Goal: Communication & Community: Participate in discussion

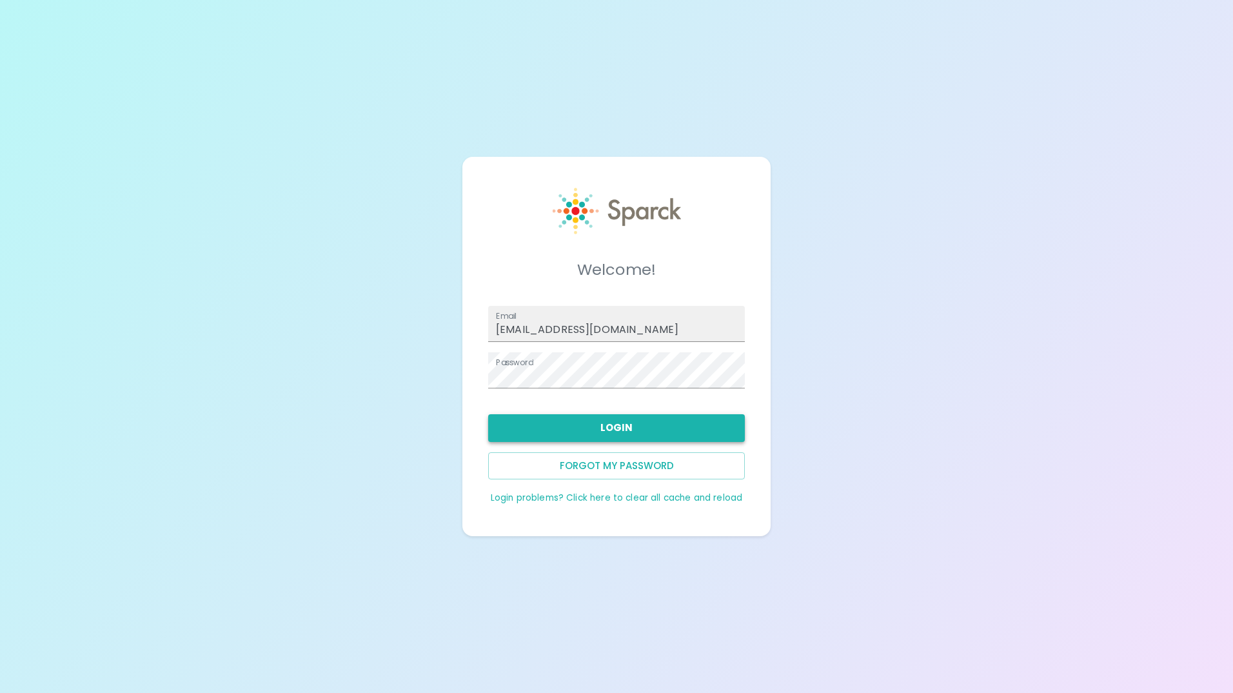
click at [626, 429] on button "Login" at bounding box center [616, 427] width 257 height 27
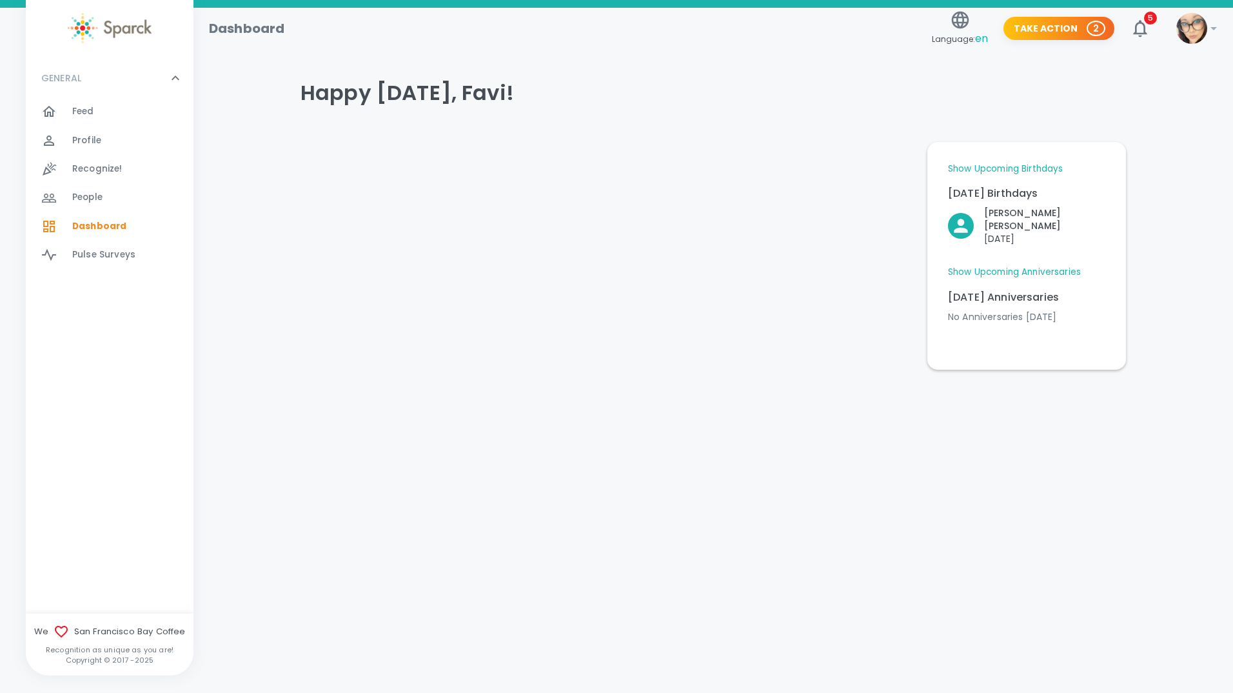
click at [121, 117] on div "Feed 0" at bounding box center [132, 112] width 121 height 18
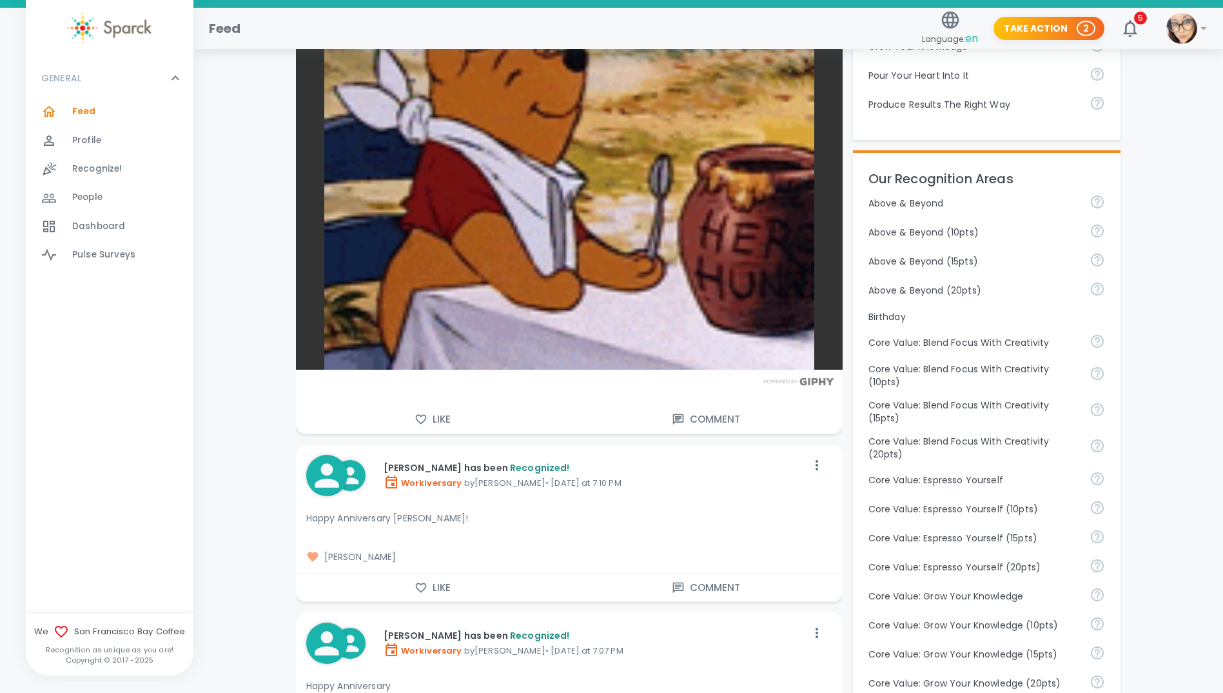
scroll to position [516, 0]
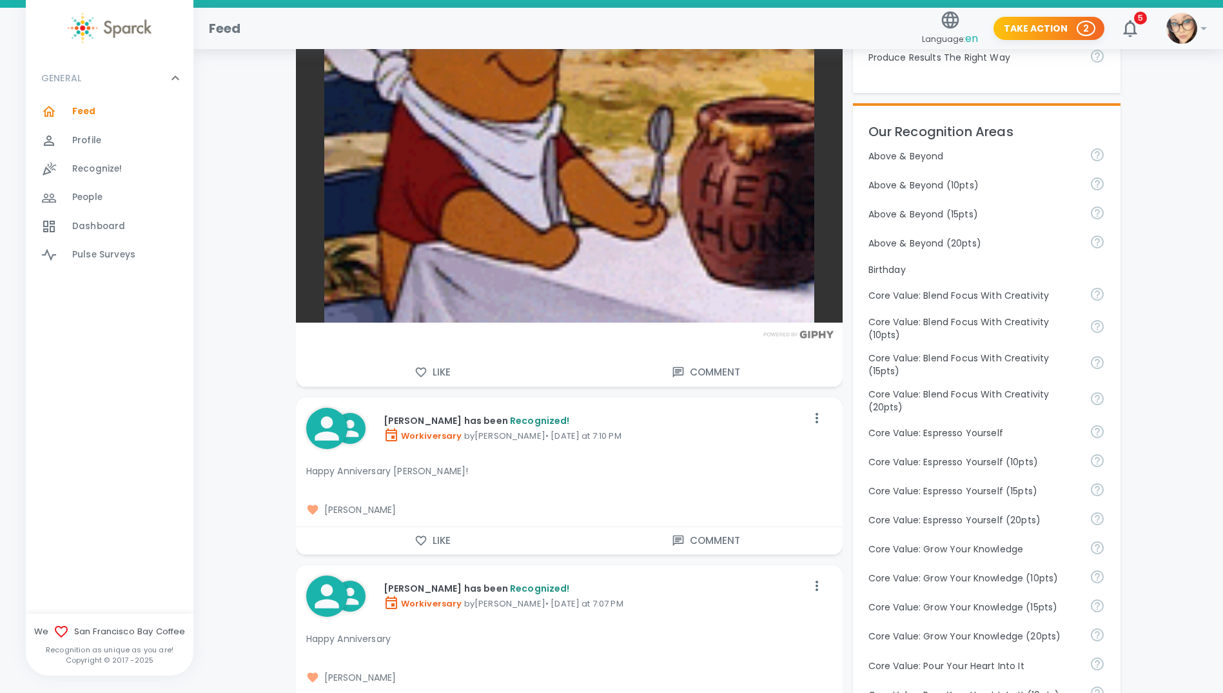
click at [420, 368] on icon "button" at bounding box center [421, 372] width 13 height 13
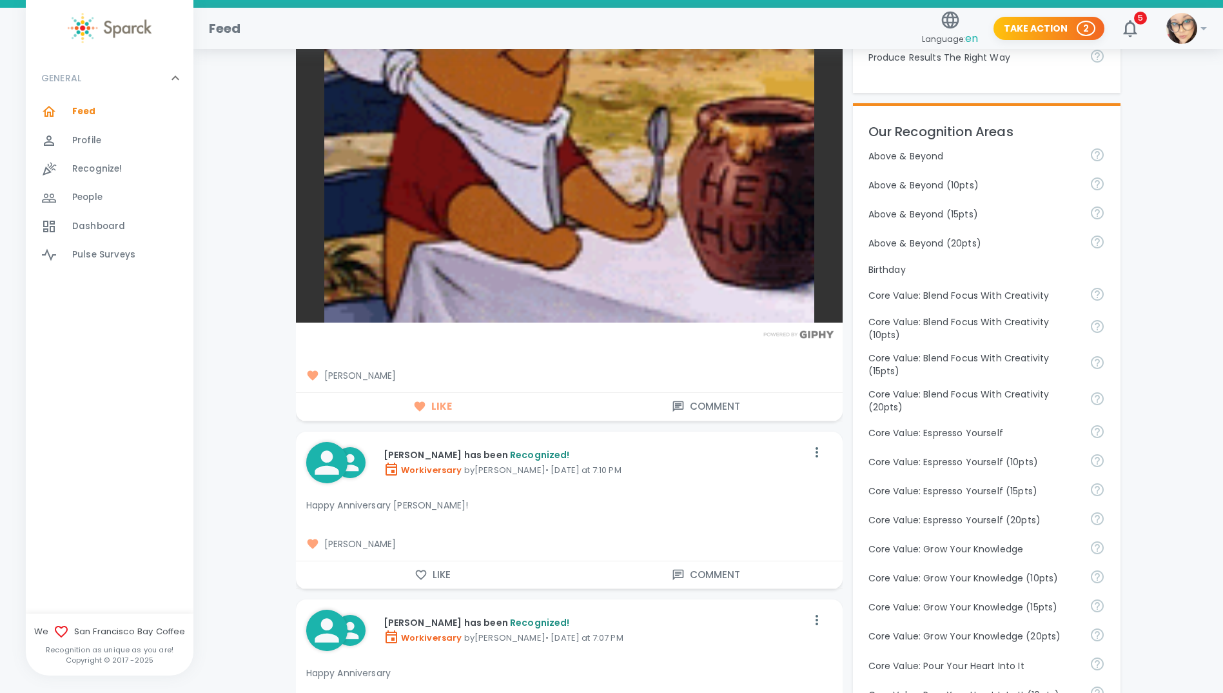
click at [417, 564] on button "Like" at bounding box center [432, 574] width 273 height 27
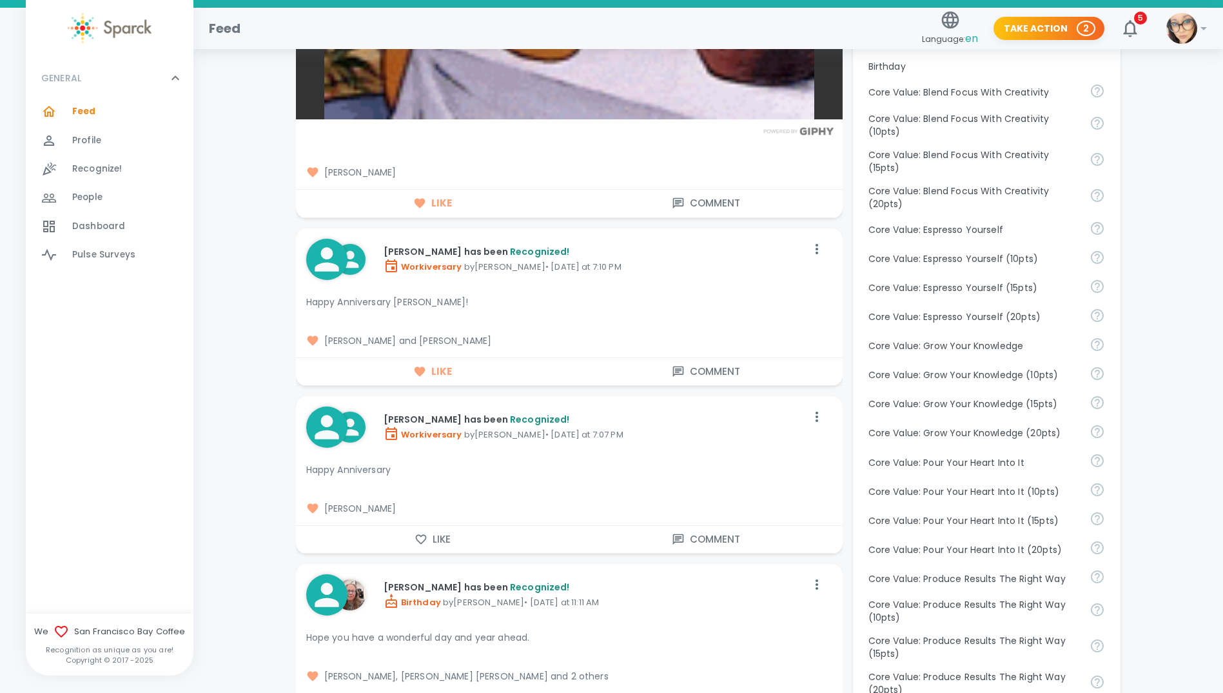
scroll to position [774, 0]
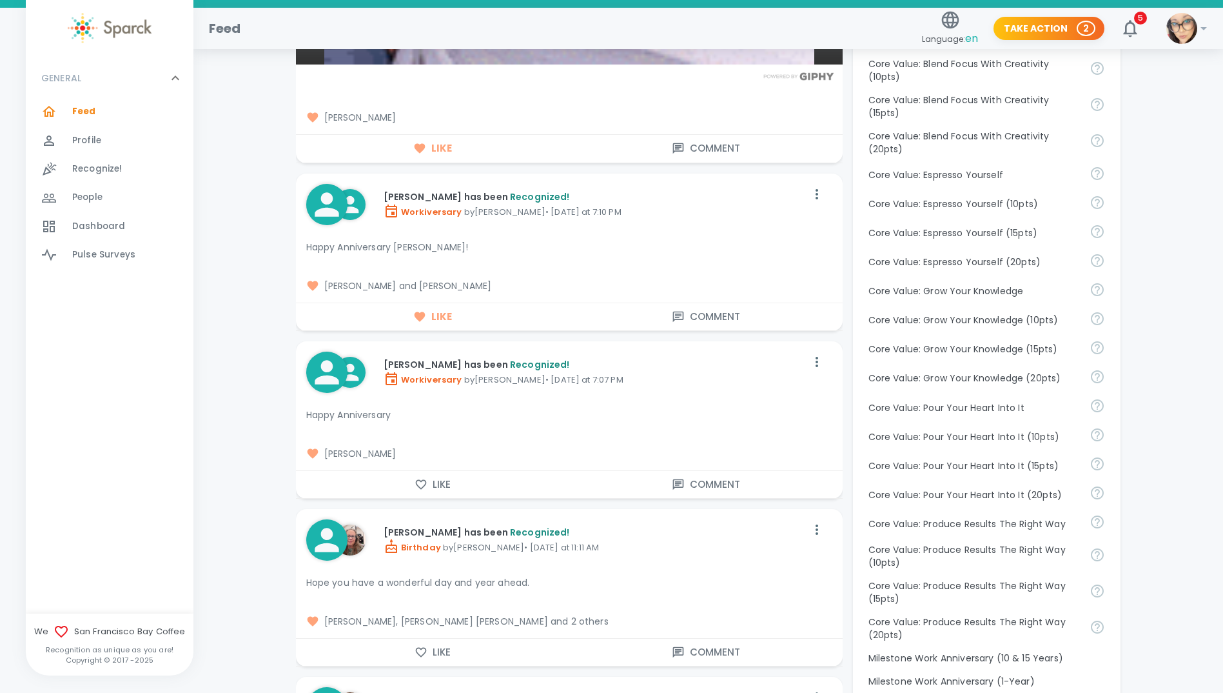
click at [415, 484] on icon "button" at bounding box center [421, 484] width 13 height 13
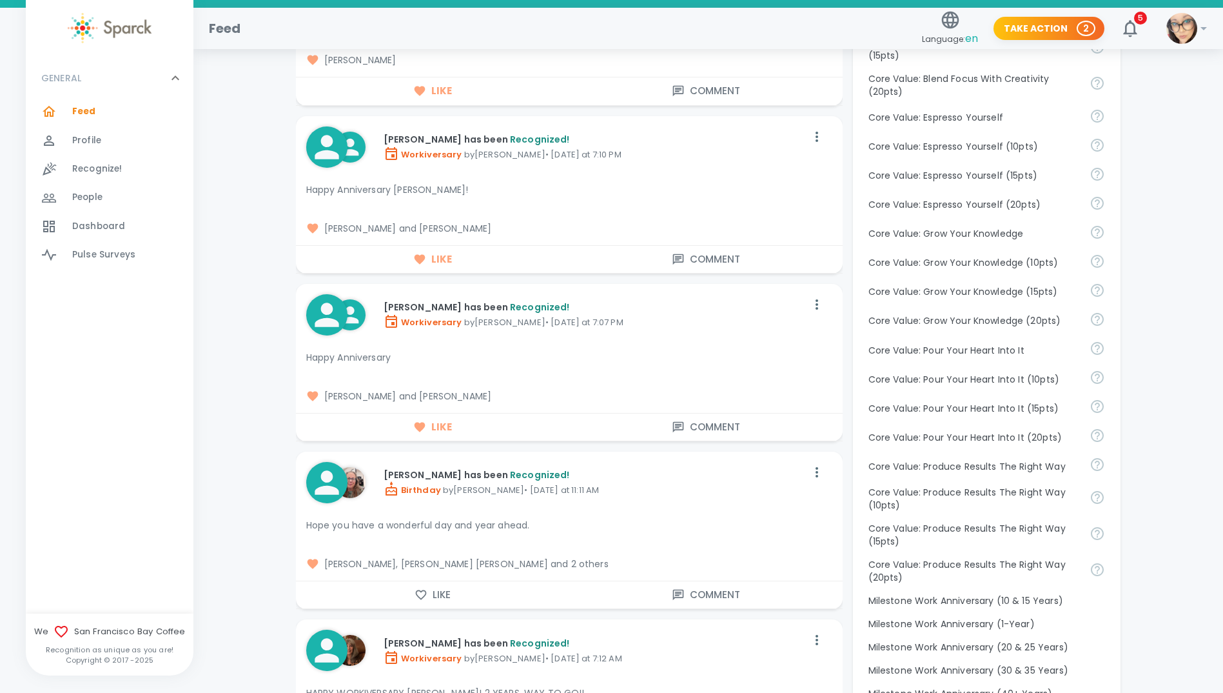
scroll to position [903, 0]
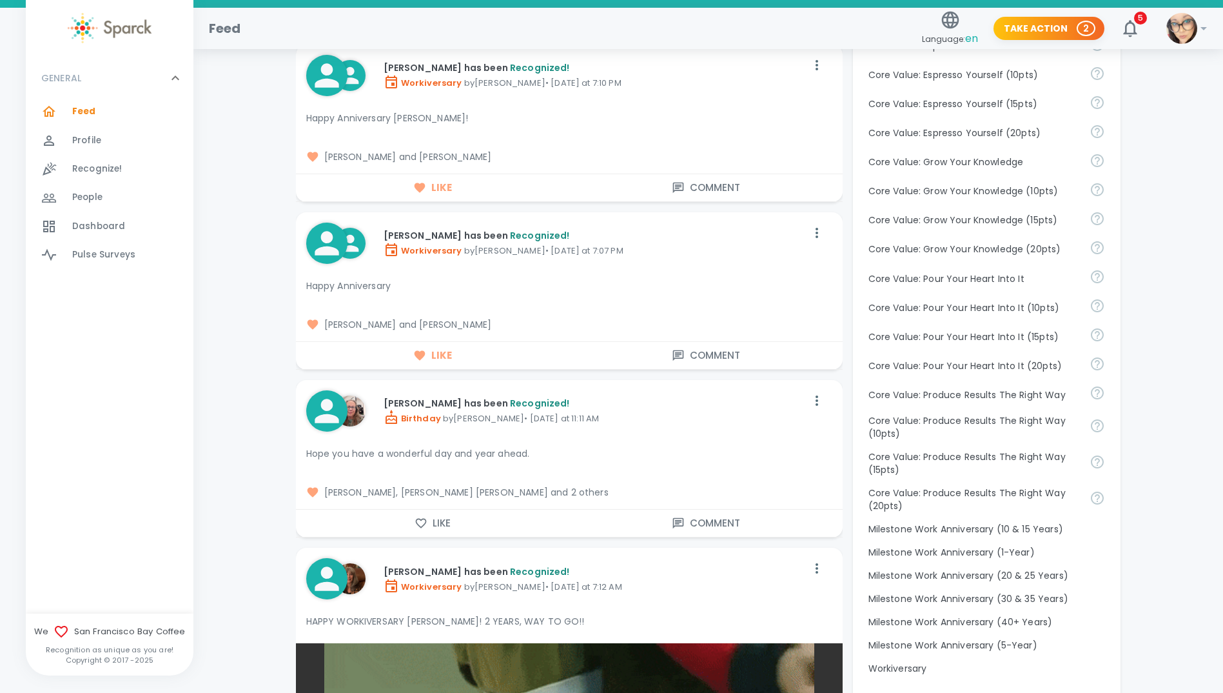
click at [422, 520] on icon "button" at bounding box center [420, 524] width 11 height 10
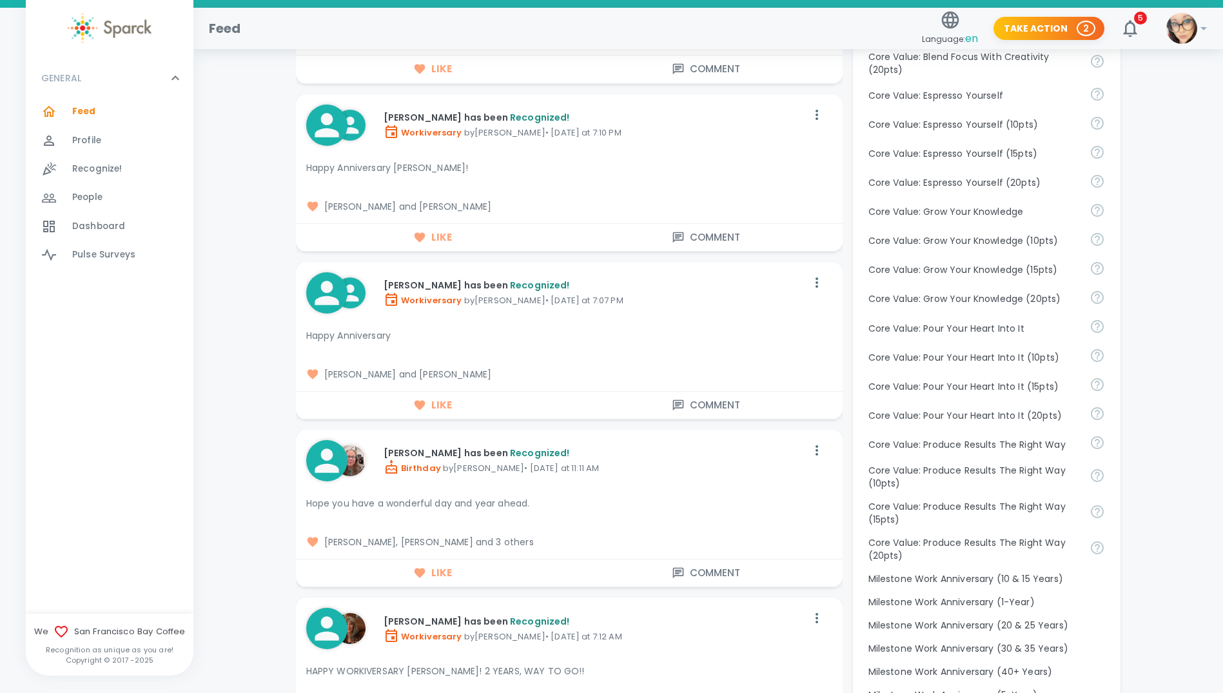
scroll to position [838, 0]
